Goal: Task Accomplishment & Management: Manage account settings

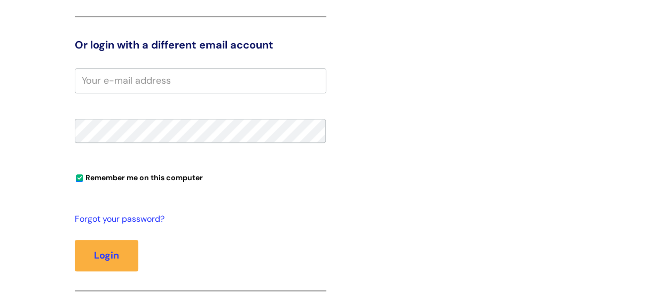
scroll to position [214, 0]
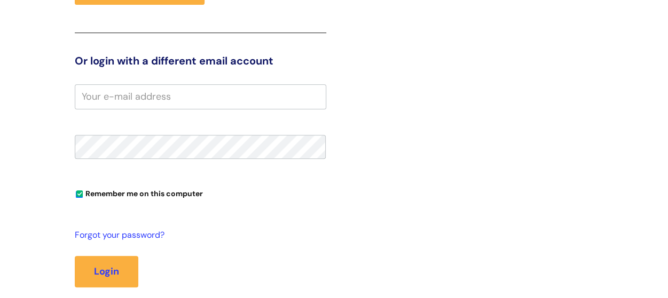
click at [84, 95] on input "email" at bounding box center [200, 96] width 251 height 25
type input "M"
type input "munya.sithole@wearewithyou.org.uk"
click at [75, 256] on button "Login" at bounding box center [107, 271] width 64 height 31
